Goal: Task Accomplishment & Management: Use online tool/utility

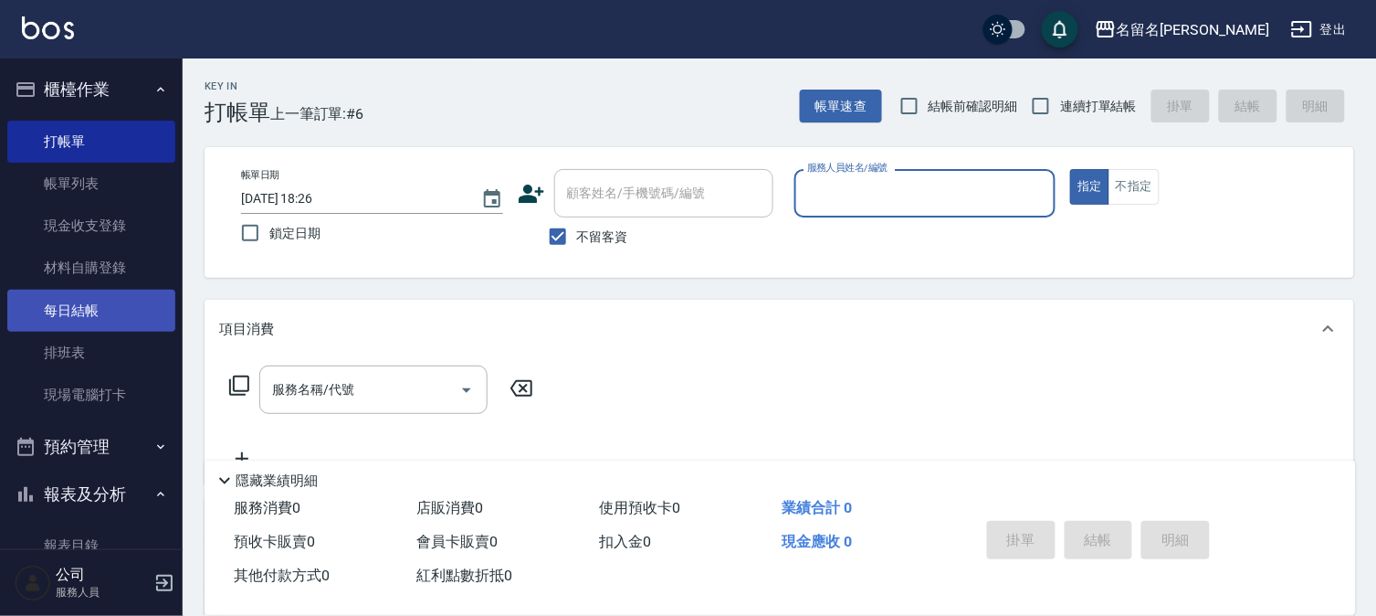
click at [123, 305] on link "每日結帳" at bounding box center [91, 311] width 168 height 42
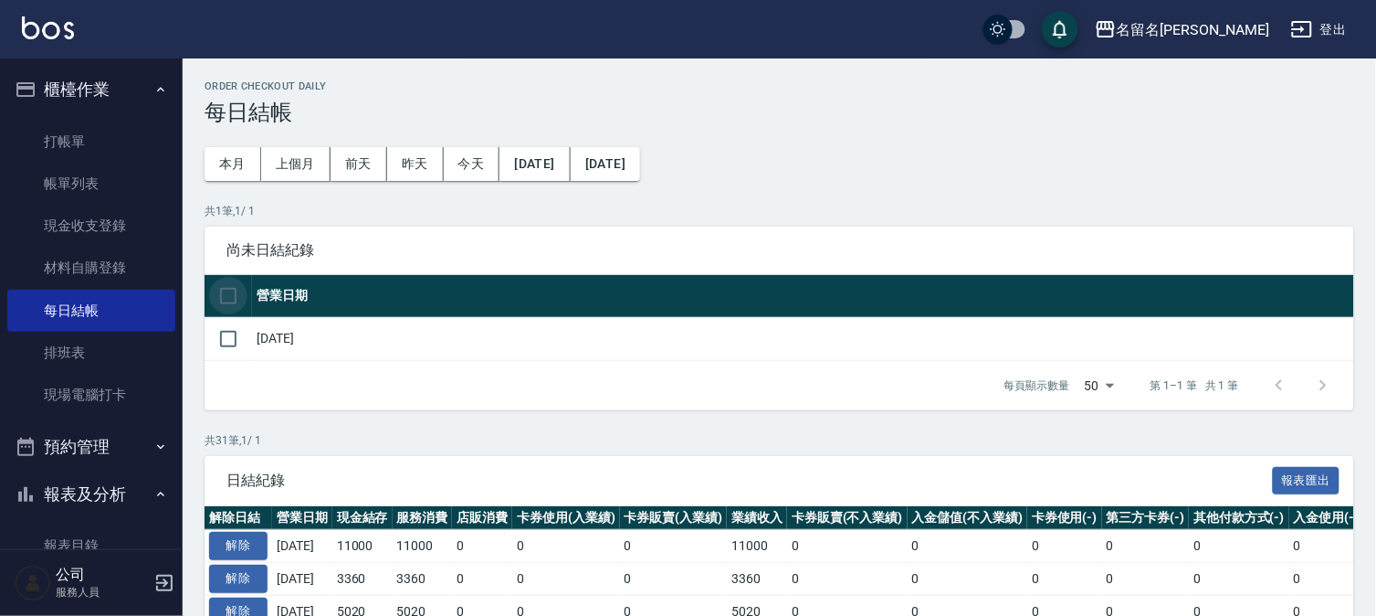
click at [219, 289] on input "checkbox" at bounding box center [228, 296] width 38 height 38
checkbox input "true"
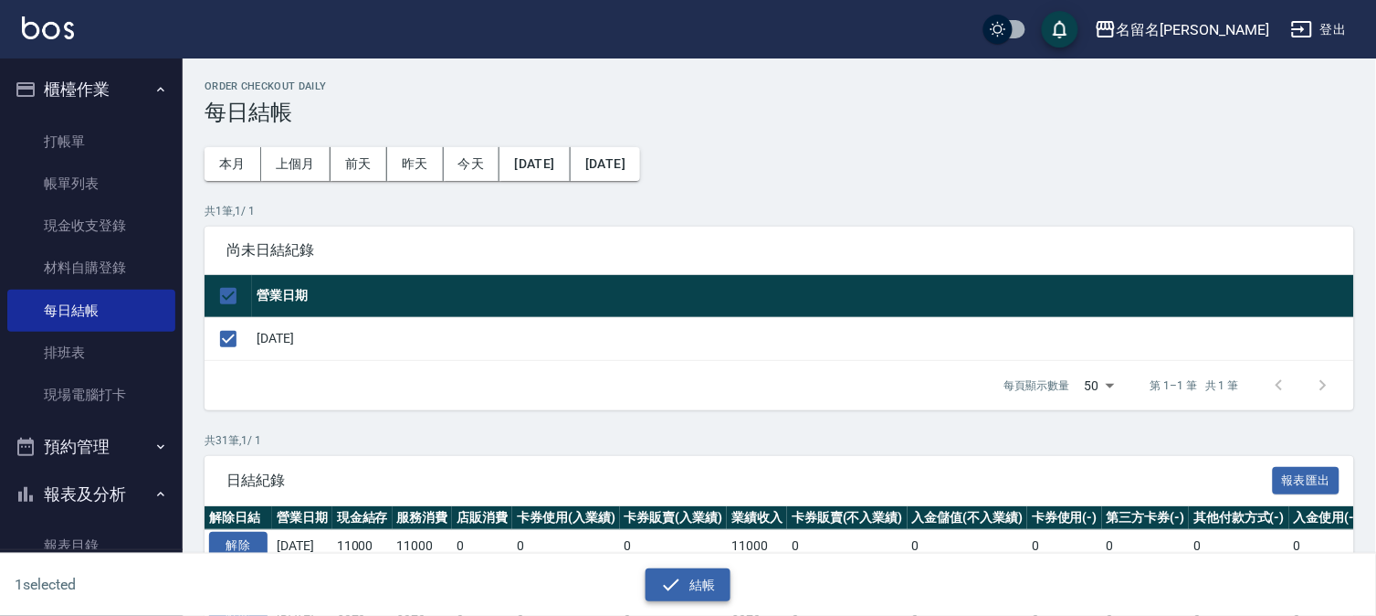
click at [676, 585] on icon "button" at bounding box center [671, 585] width 22 height 22
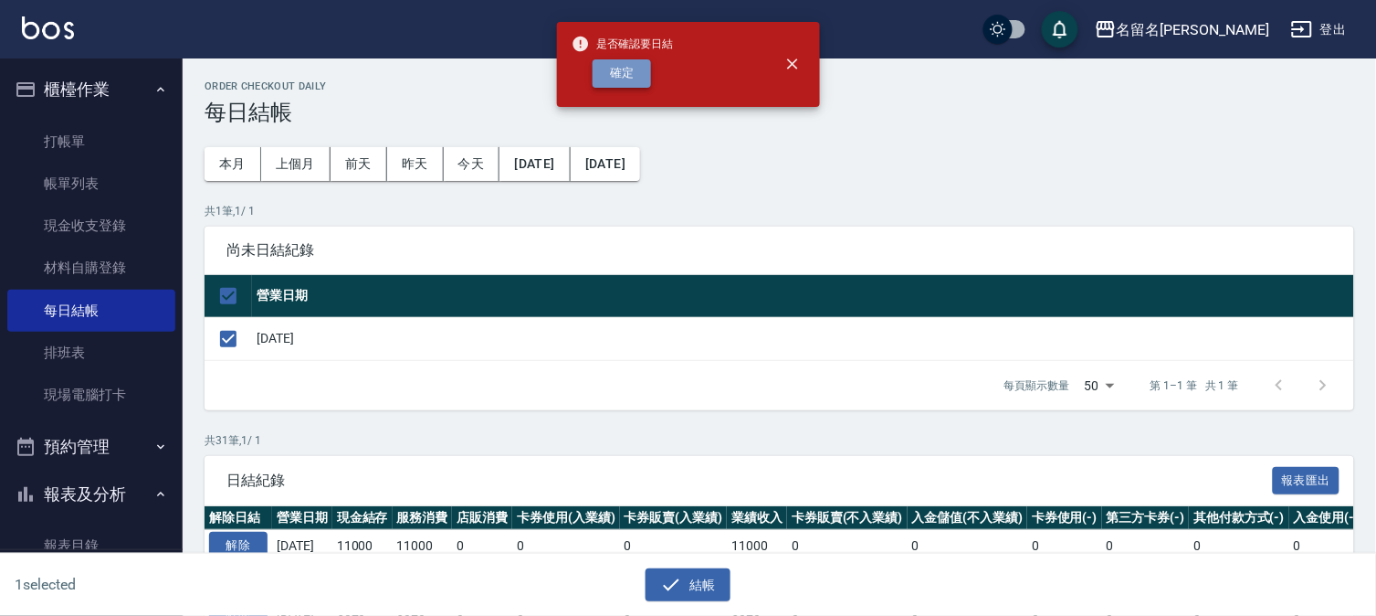
click at [624, 75] on button "確定" at bounding box center [622, 73] width 58 height 28
checkbox input "false"
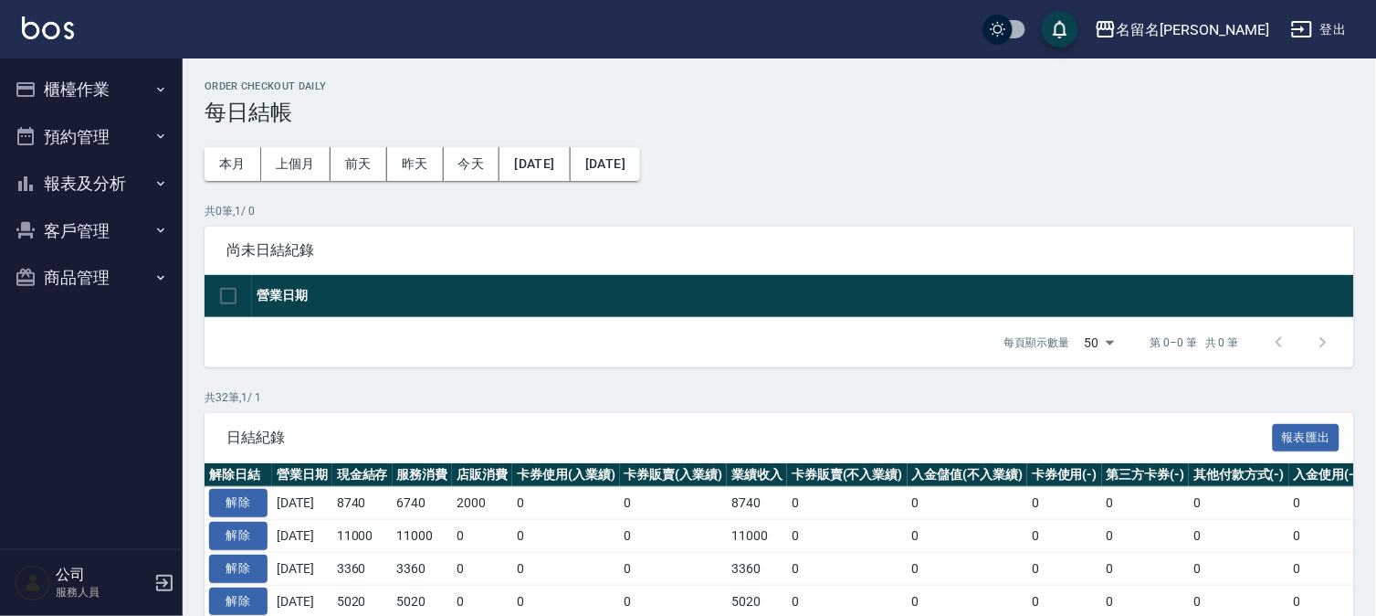
click at [111, 174] on button "報表及分析" at bounding box center [91, 183] width 168 height 47
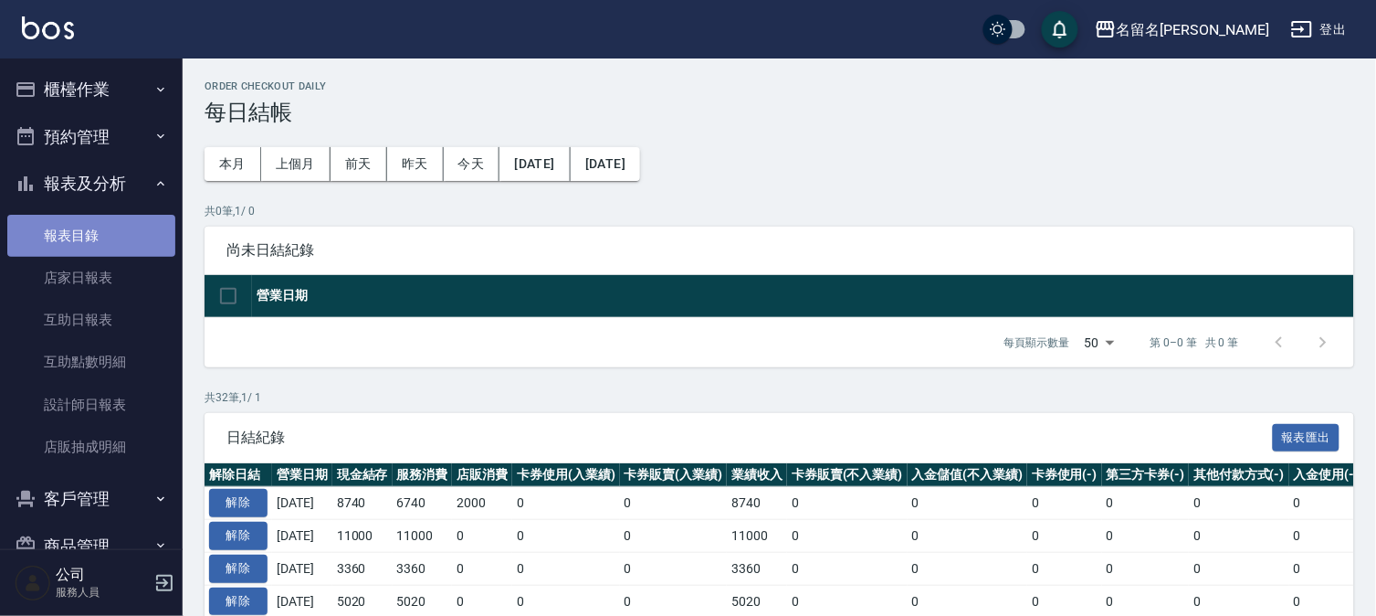
click at [120, 222] on link "報表目錄" at bounding box center [91, 236] width 168 height 42
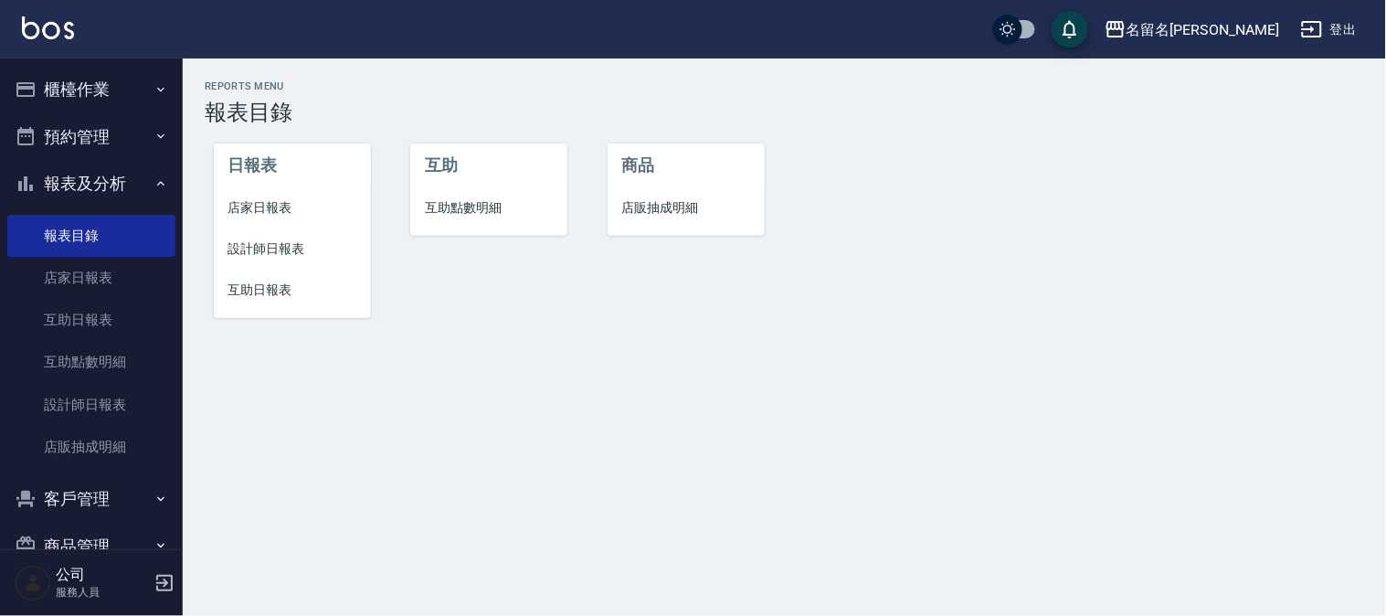
click at [259, 203] on span "店家日報表" at bounding box center [292, 207] width 128 height 19
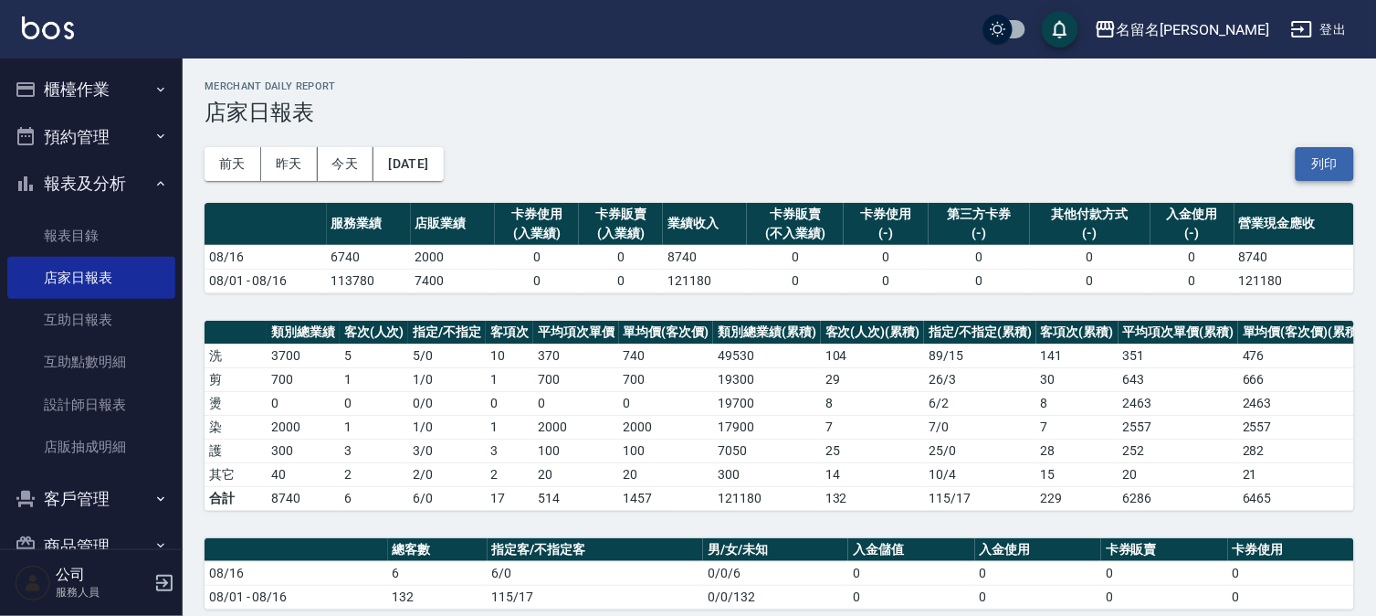
click at [1332, 158] on button "列印" at bounding box center [1325, 164] width 58 height 34
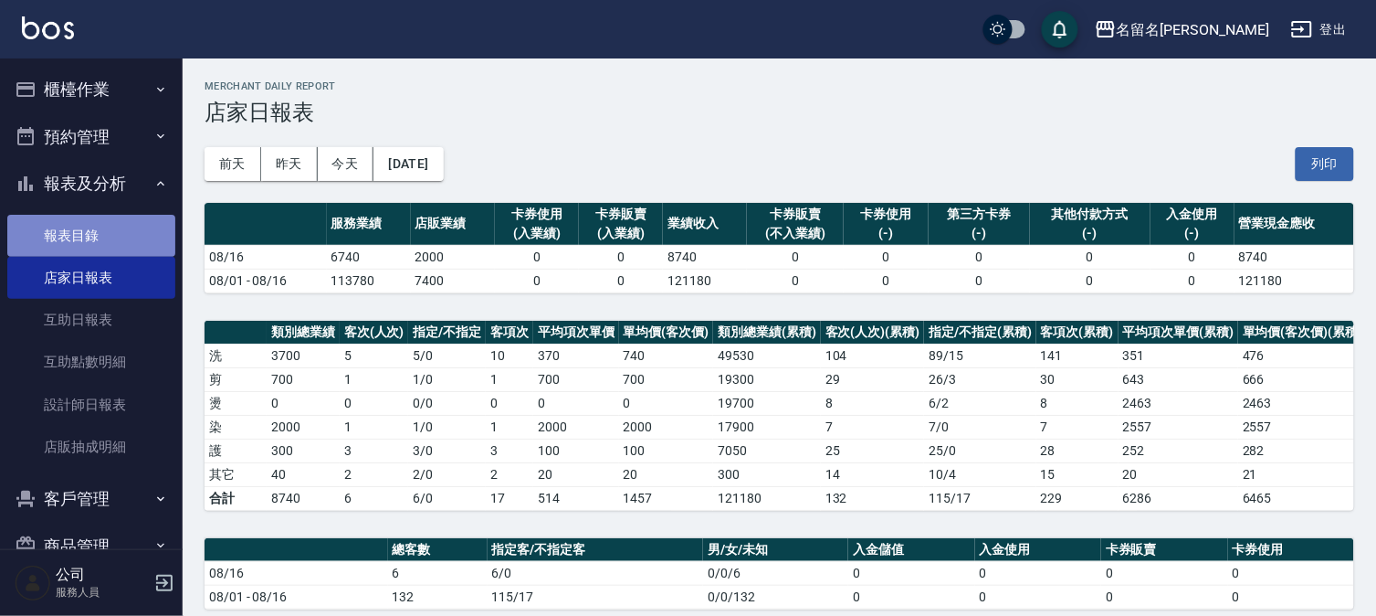
click at [120, 235] on link "報表目錄" at bounding box center [91, 236] width 168 height 42
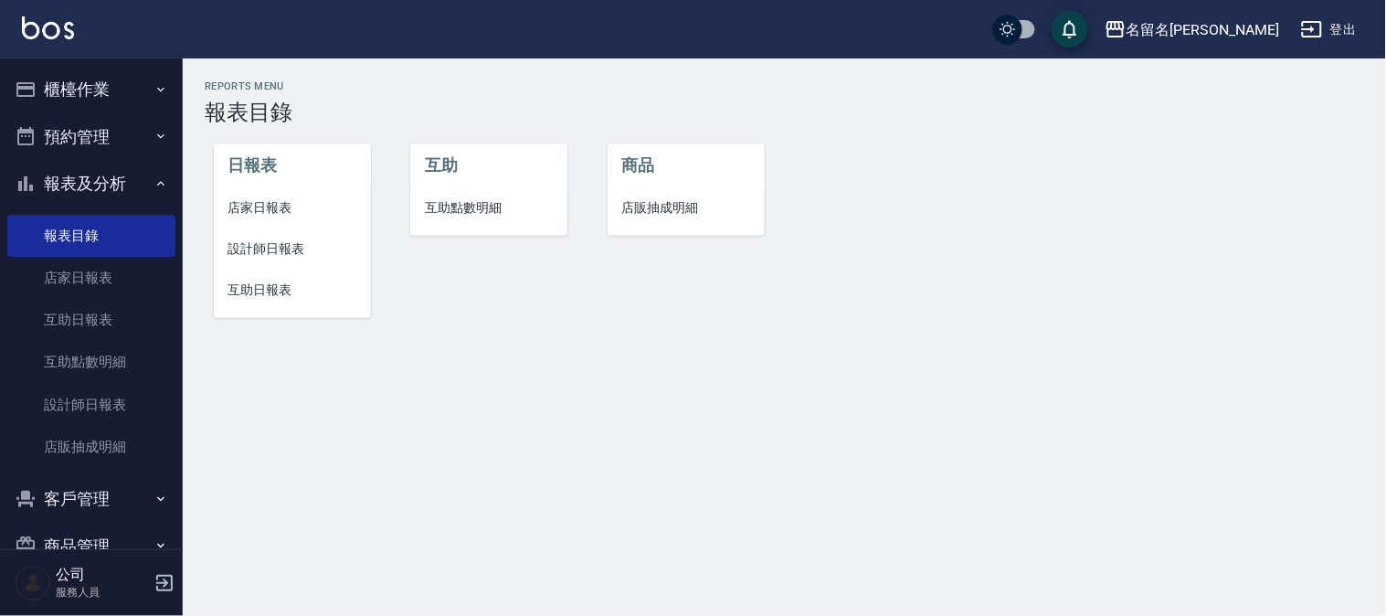
click at [268, 242] on span "設計師日報表" at bounding box center [292, 248] width 128 height 19
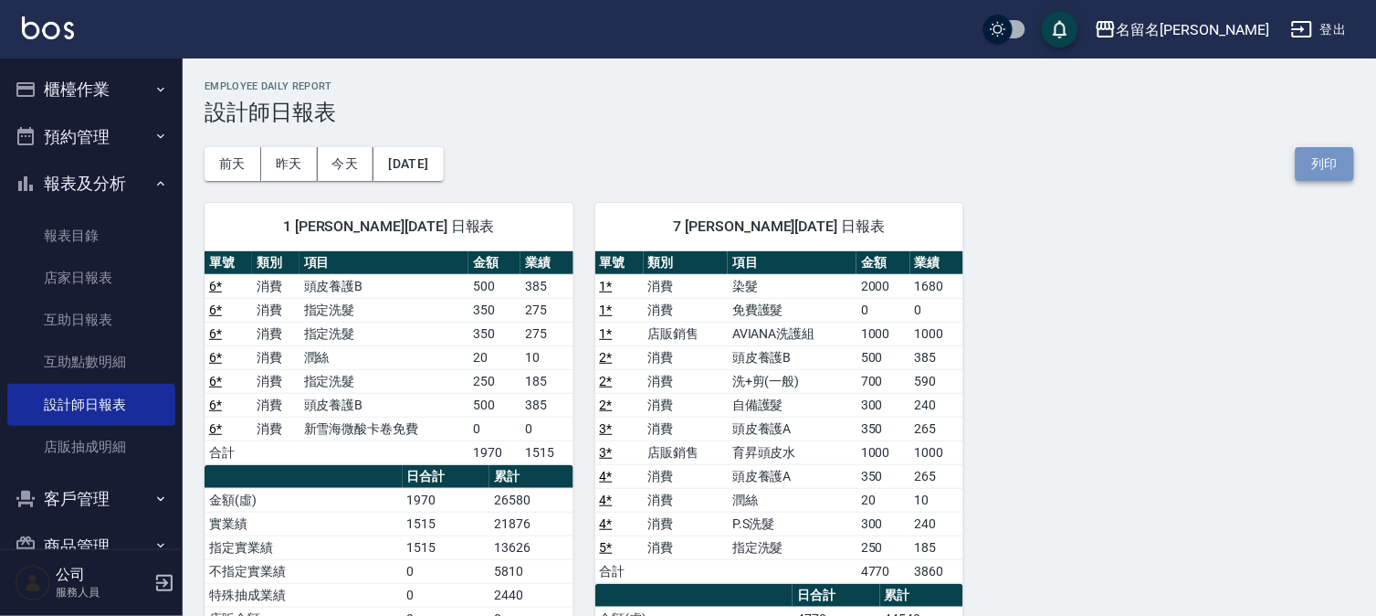
click at [1323, 157] on button "列印" at bounding box center [1325, 164] width 58 height 34
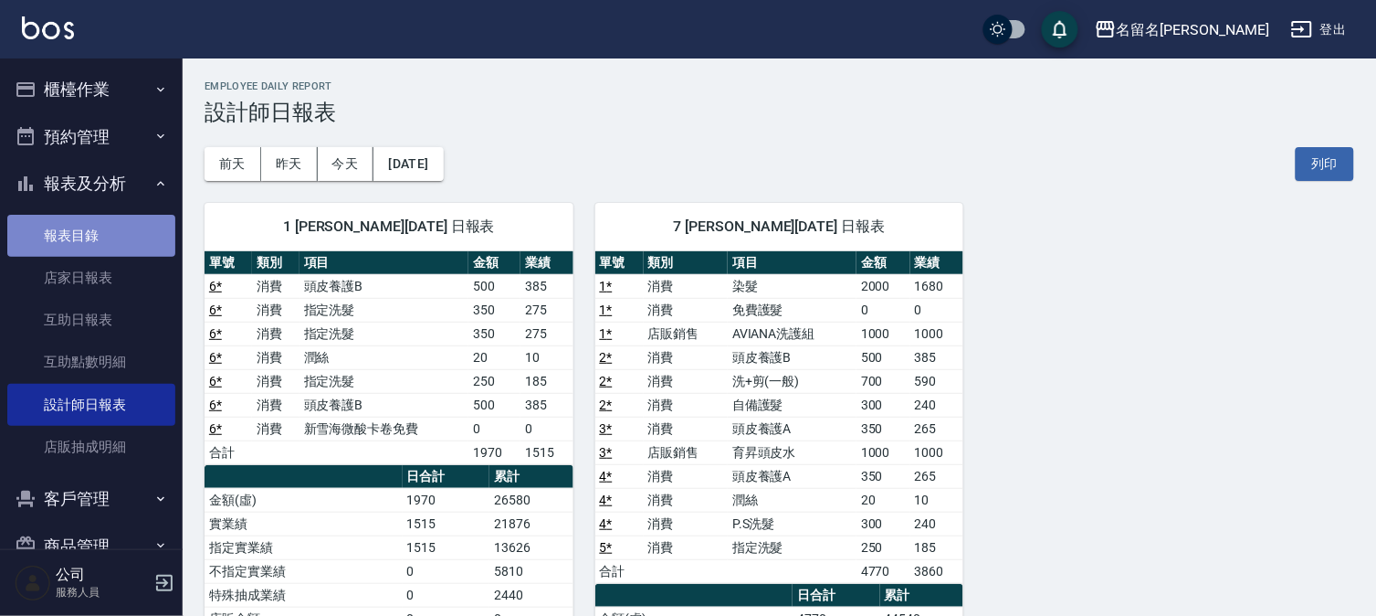
click at [122, 231] on link "報表目錄" at bounding box center [91, 236] width 168 height 42
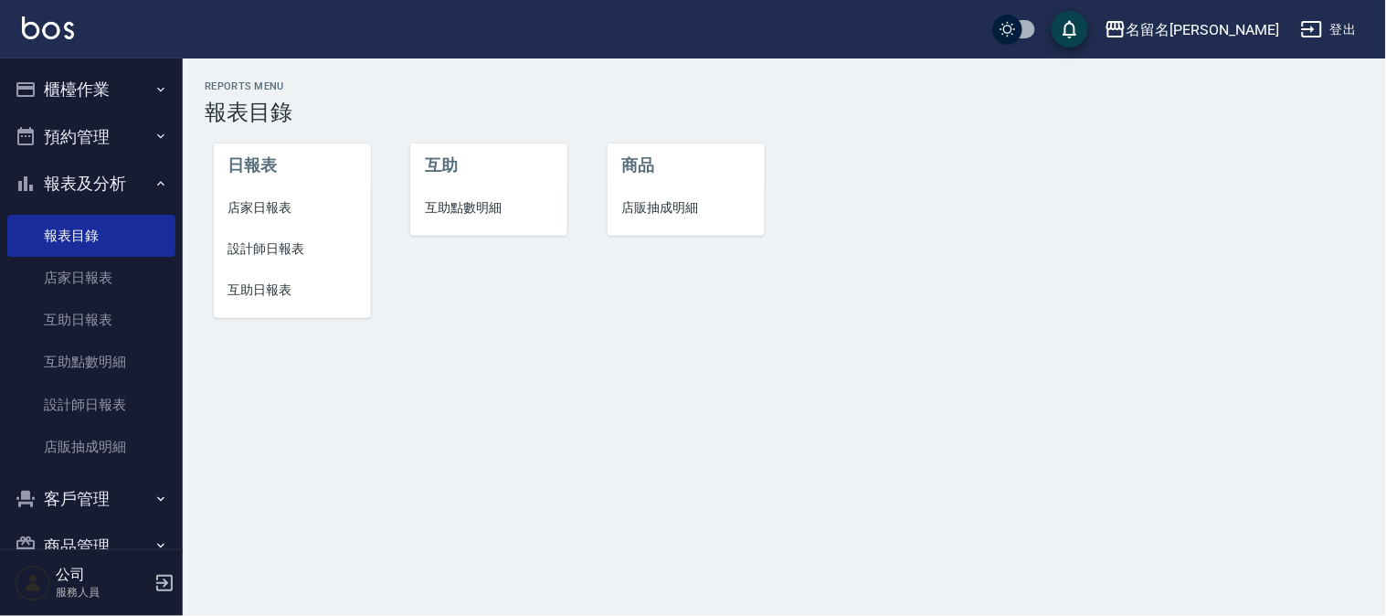
click at [286, 280] on span "互助日報表" at bounding box center [292, 289] width 128 height 19
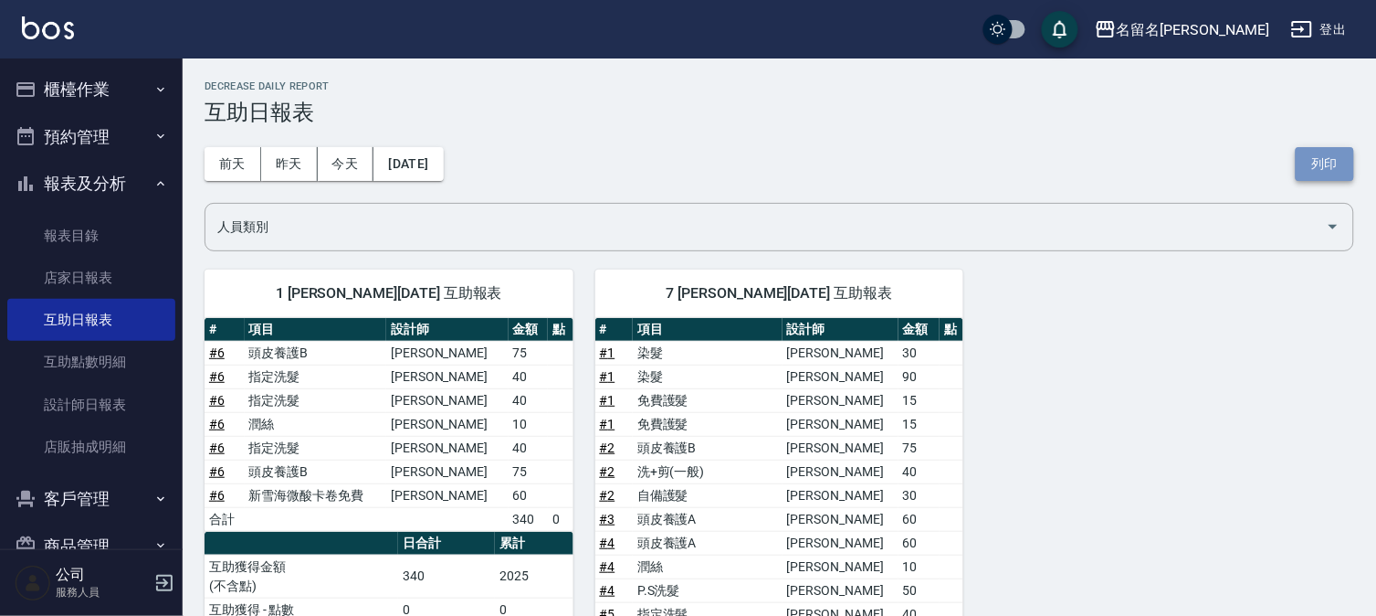
click at [1320, 156] on button "列印" at bounding box center [1325, 164] width 58 height 34
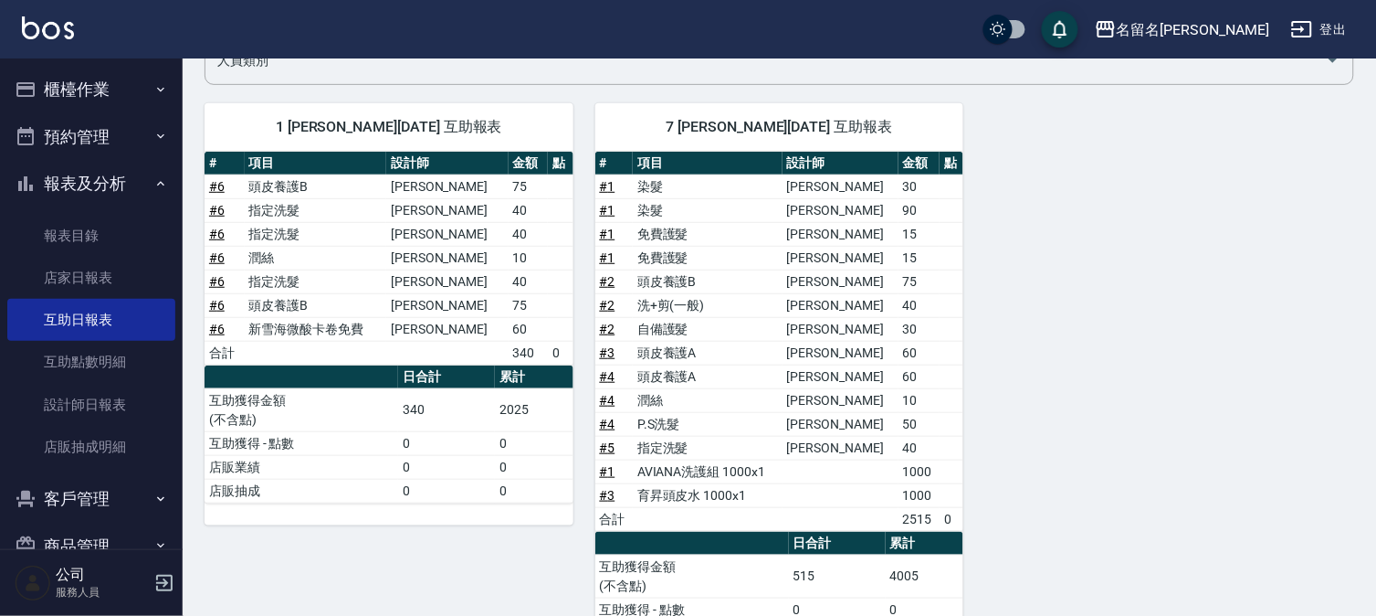
scroll to position [203, 0]
